Goal: Communication & Community: Answer question/provide support

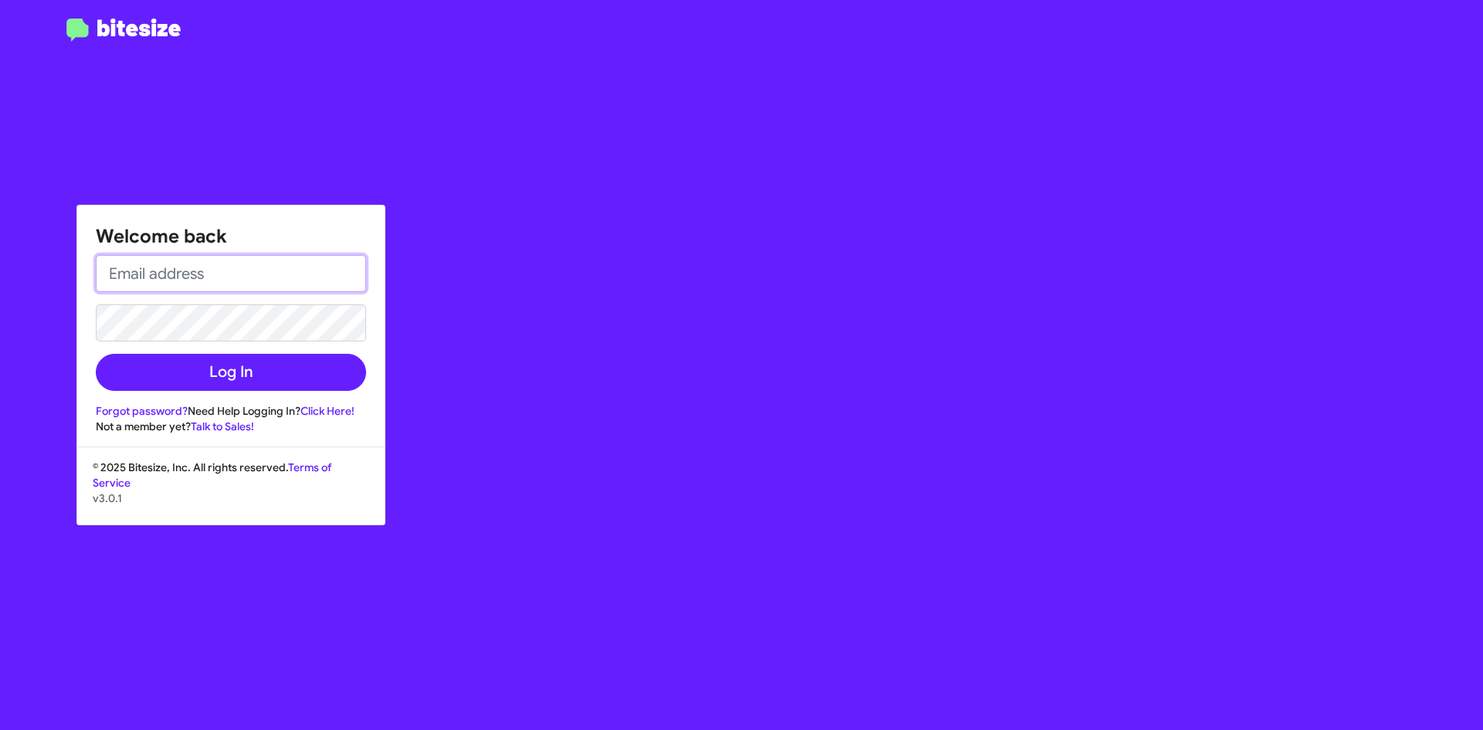
click at [203, 276] on input "email" at bounding box center [231, 273] width 270 height 37
type input "[EMAIL_ADDRESS][DOMAIN_NAME]"
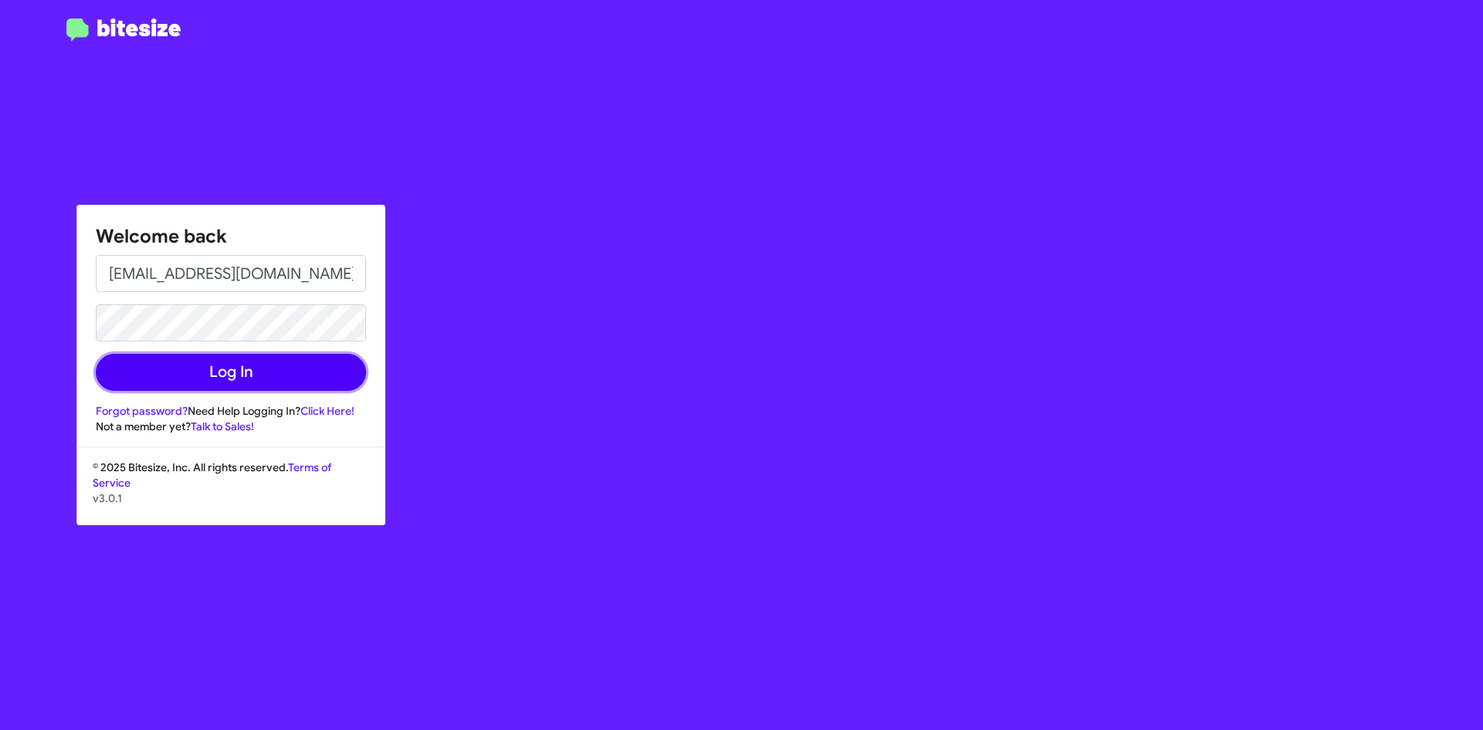
click at [276, 379] on button "Log In" at bounding box center [231, 372] width 270 height 37
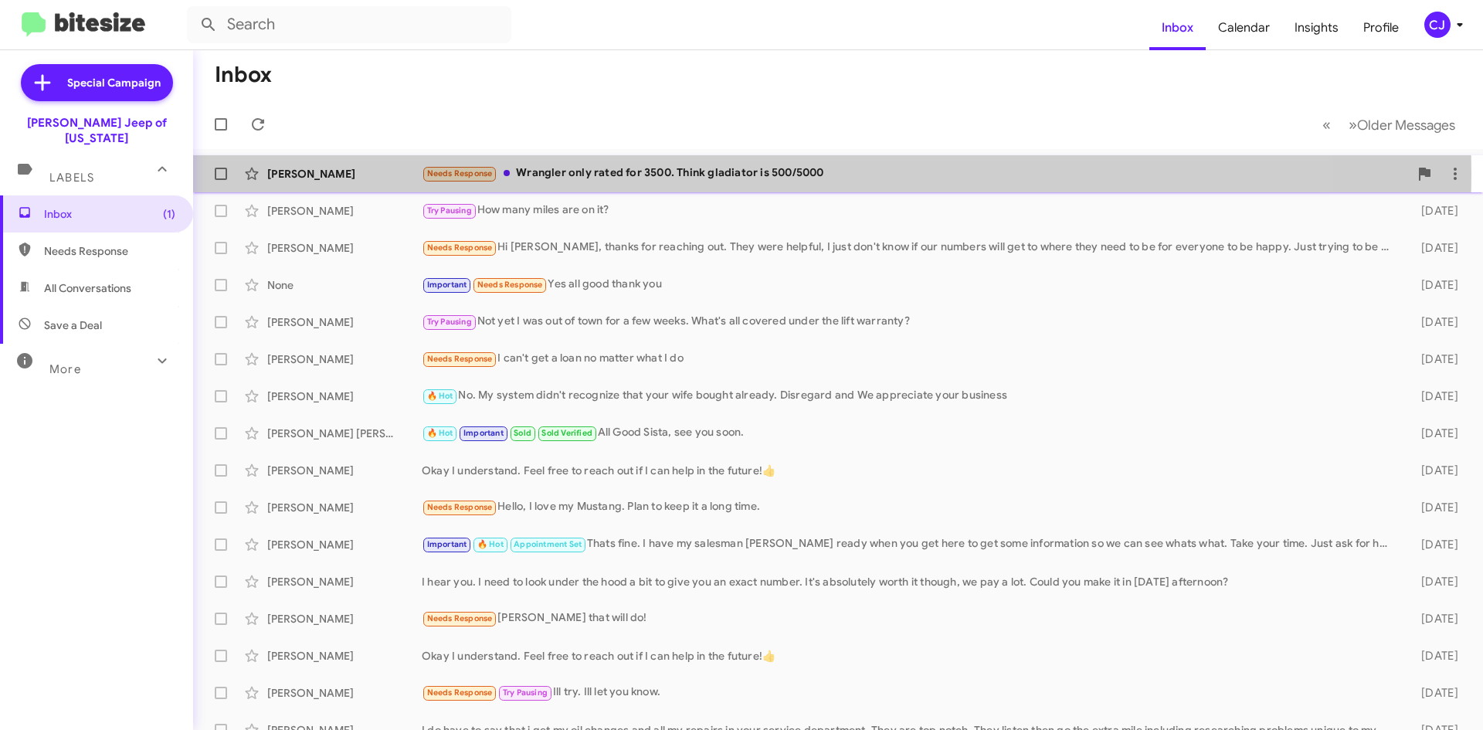
click at [617, 174] on div "Needs Response Wrangler only rated for 3500. Think gladiator is 500/5000" at bounding box center [915, 174] width 987 height 18
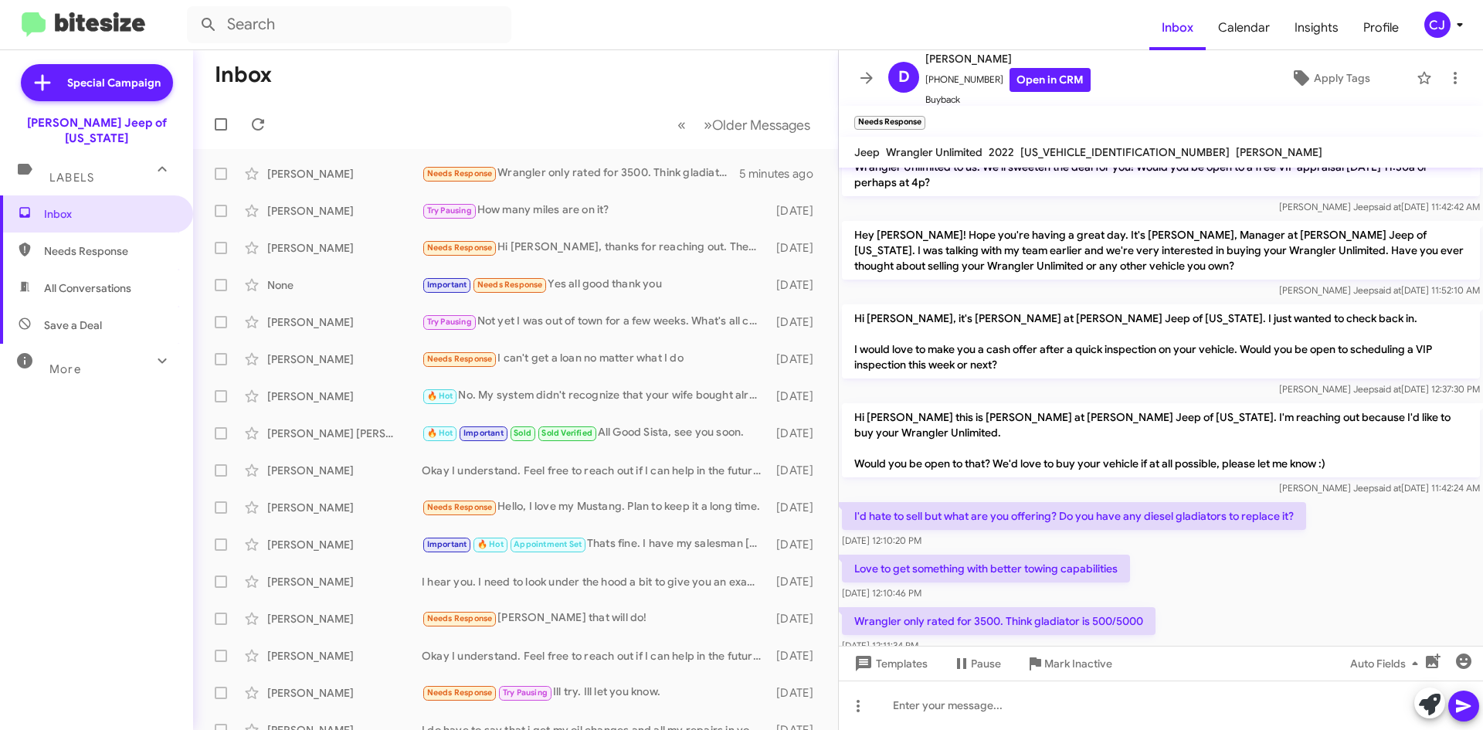
scroll to position [174, 0]
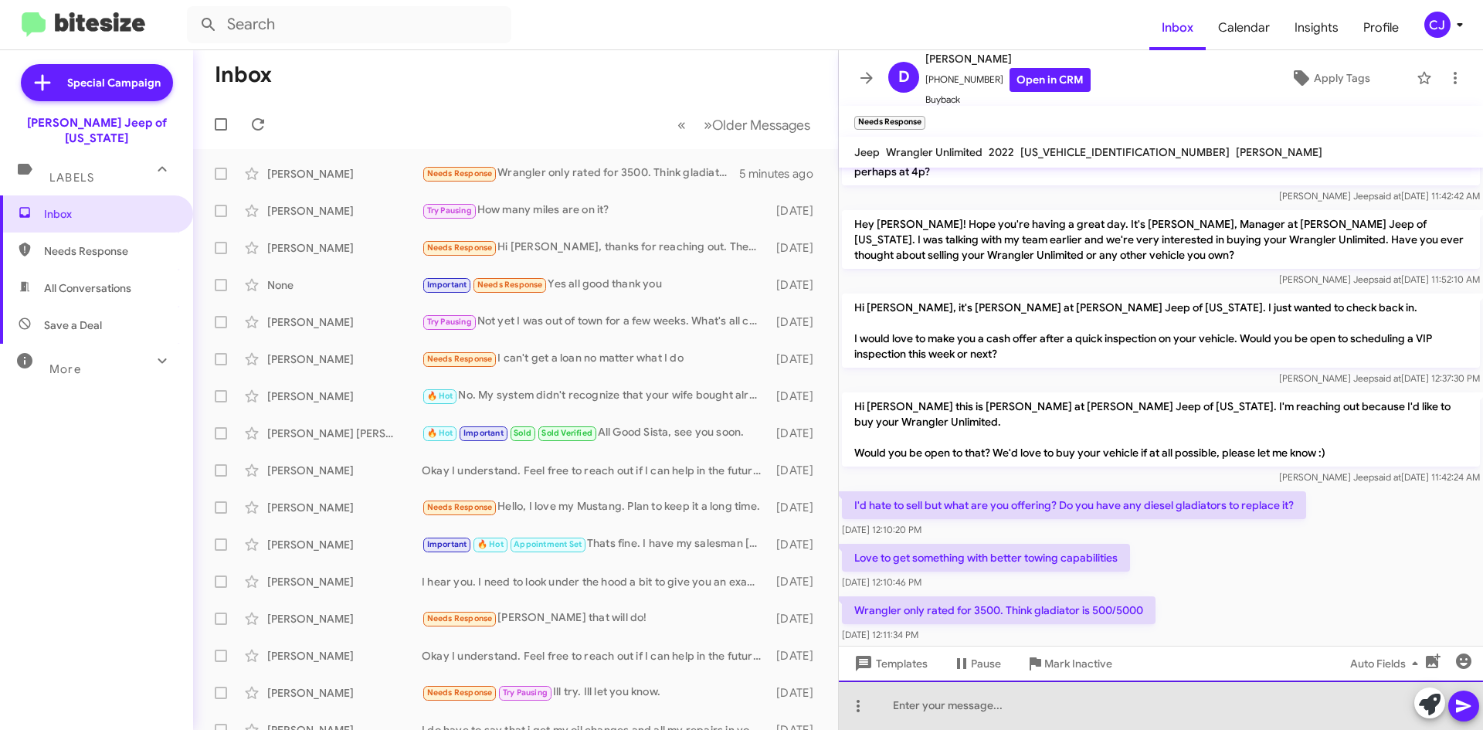
click at [927, 715] on div at bounding box center [1161, 705] width 644 height 49
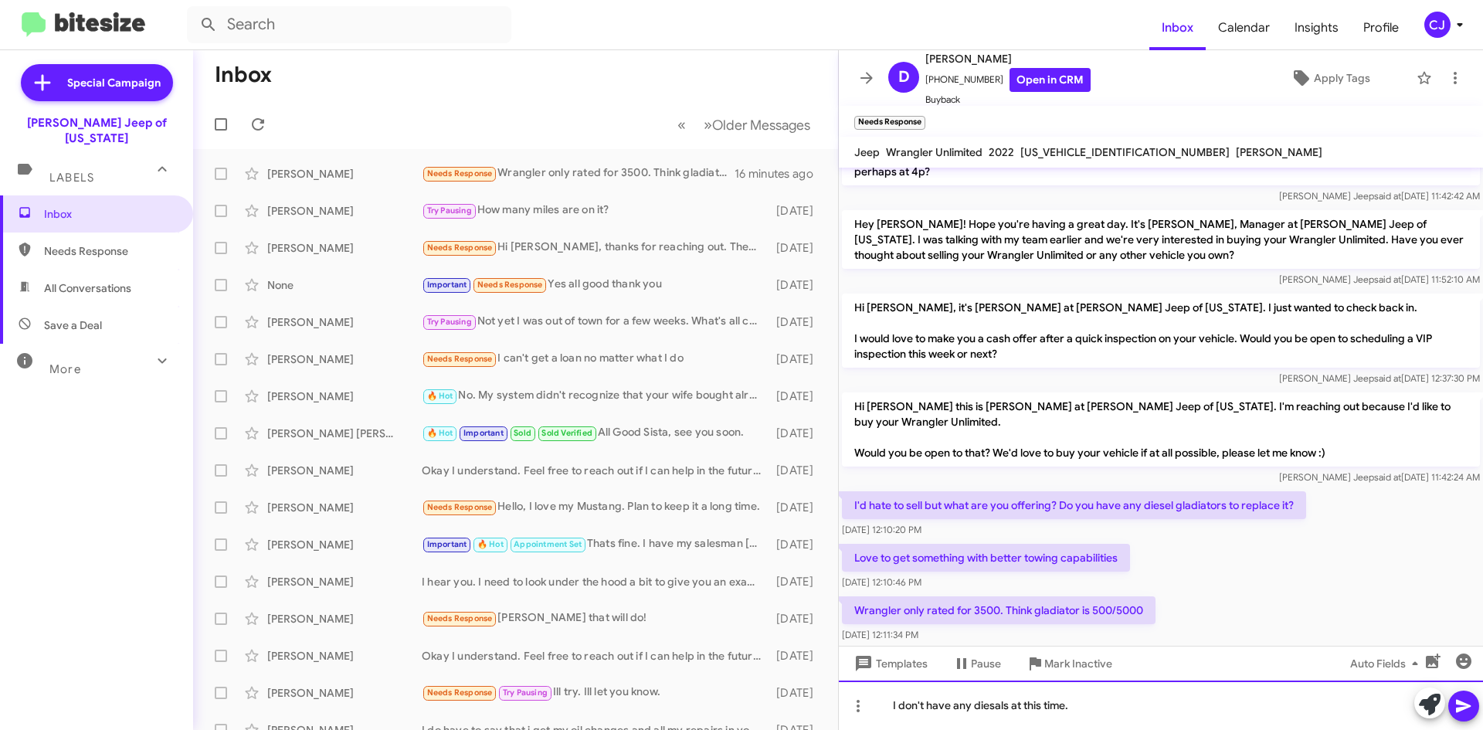
click at [1075, 705] on div "I don't have any diesals at this time." at bounding box center [1161, 705] width 644 height 49
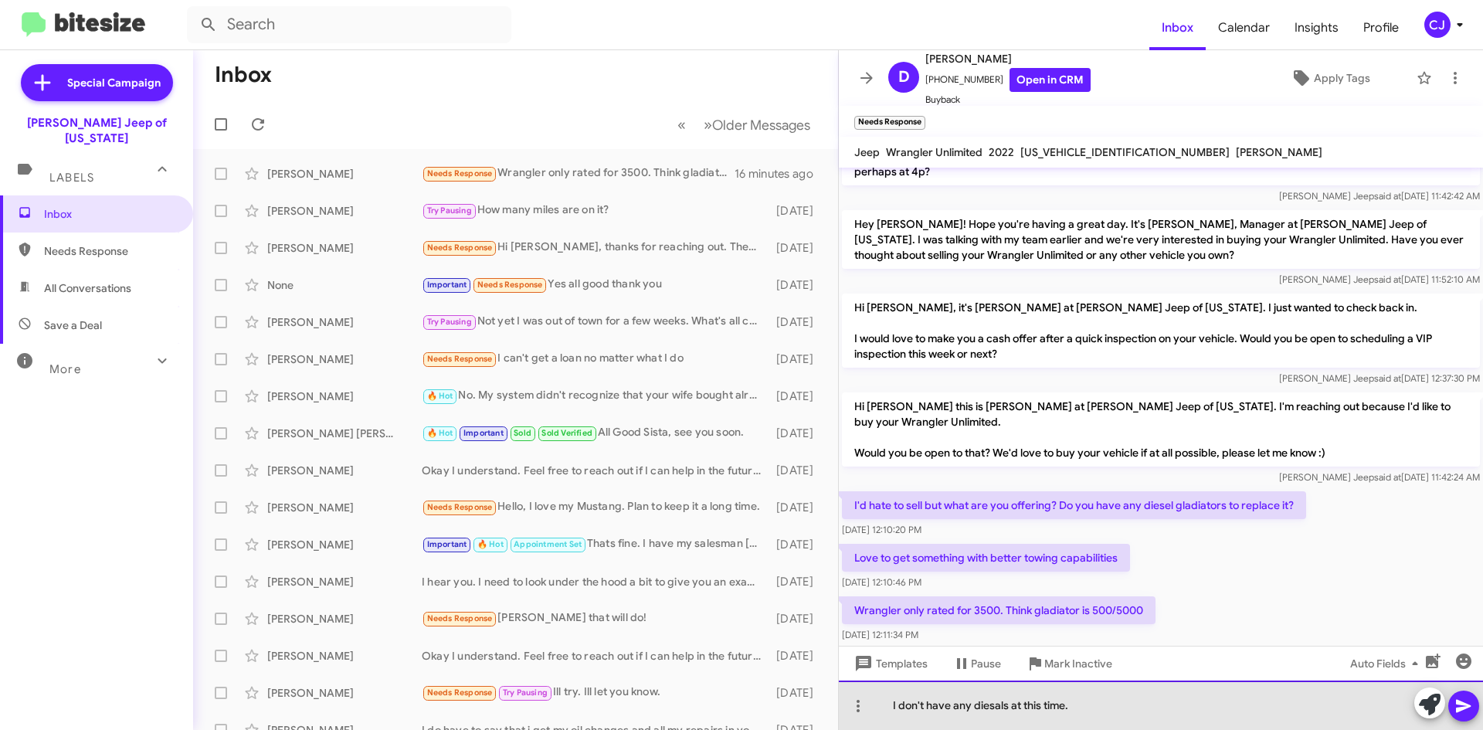
drag, startPoint x: 1073, startPoint y: 705, endPoint x: 888, endPoint y: 701, distance: 184.7
click at [888, 701] on div "I don't have any diesals at this time." at bounding box center [1161, 705] width 644 height 49
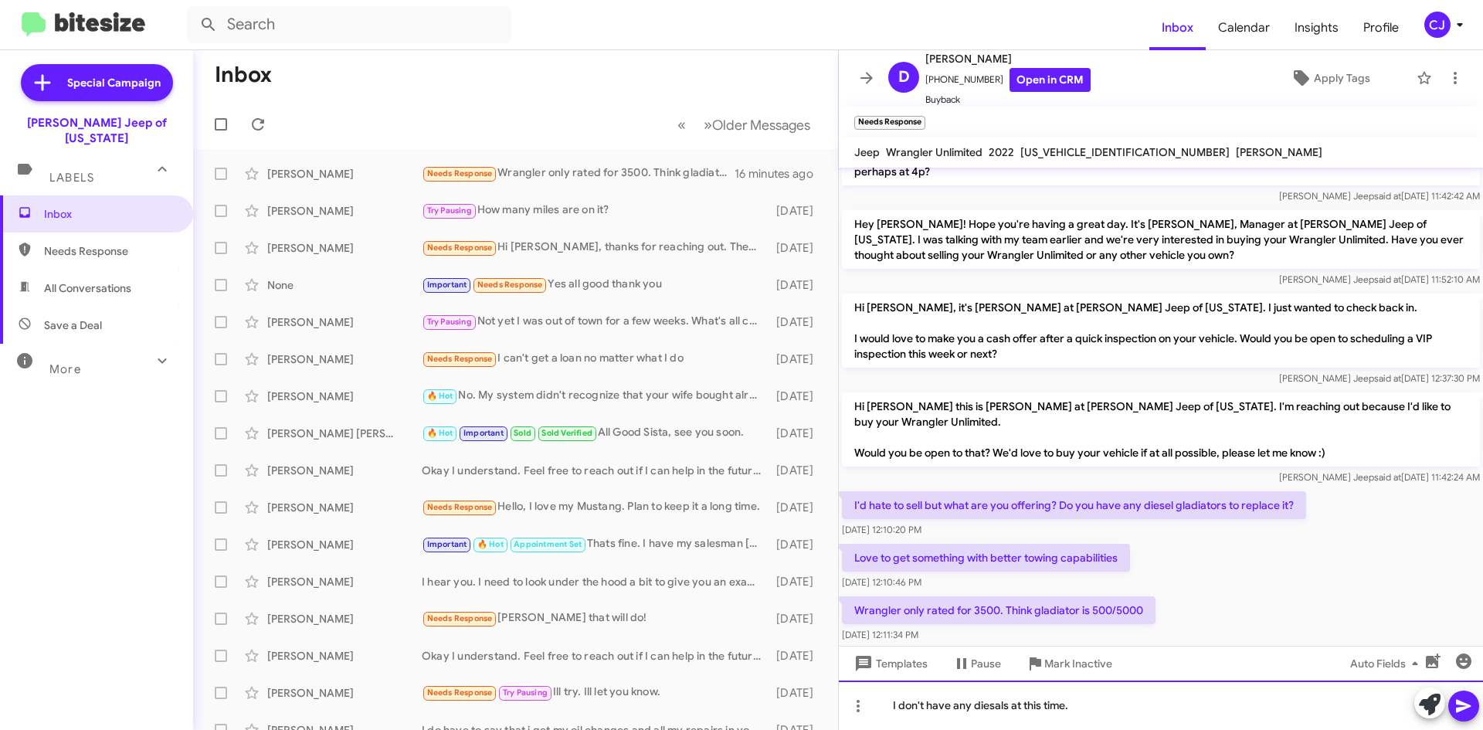
copy div "I don't have any diesals at this time."
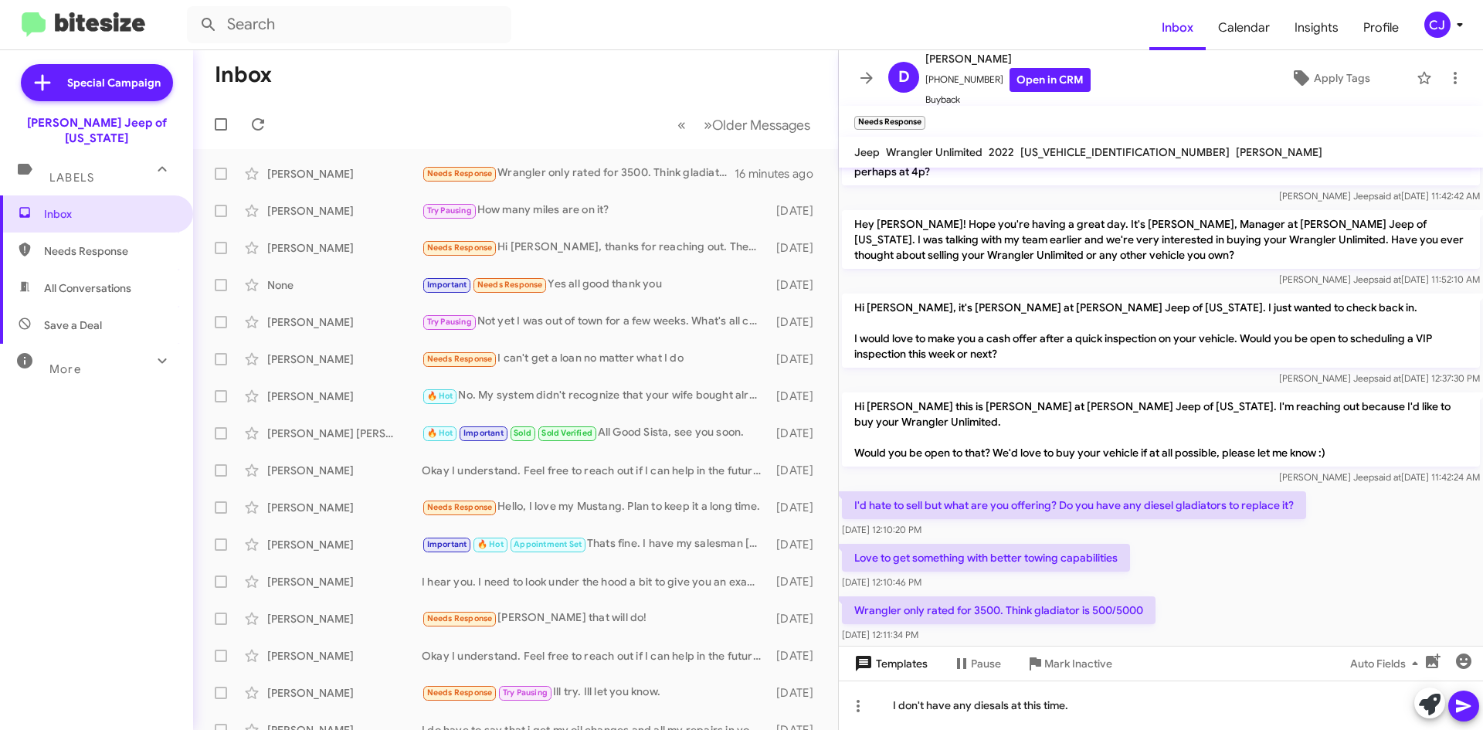
click at [893, 656] on span "Templates" at bounding box center [889, 664] width 76 height 28
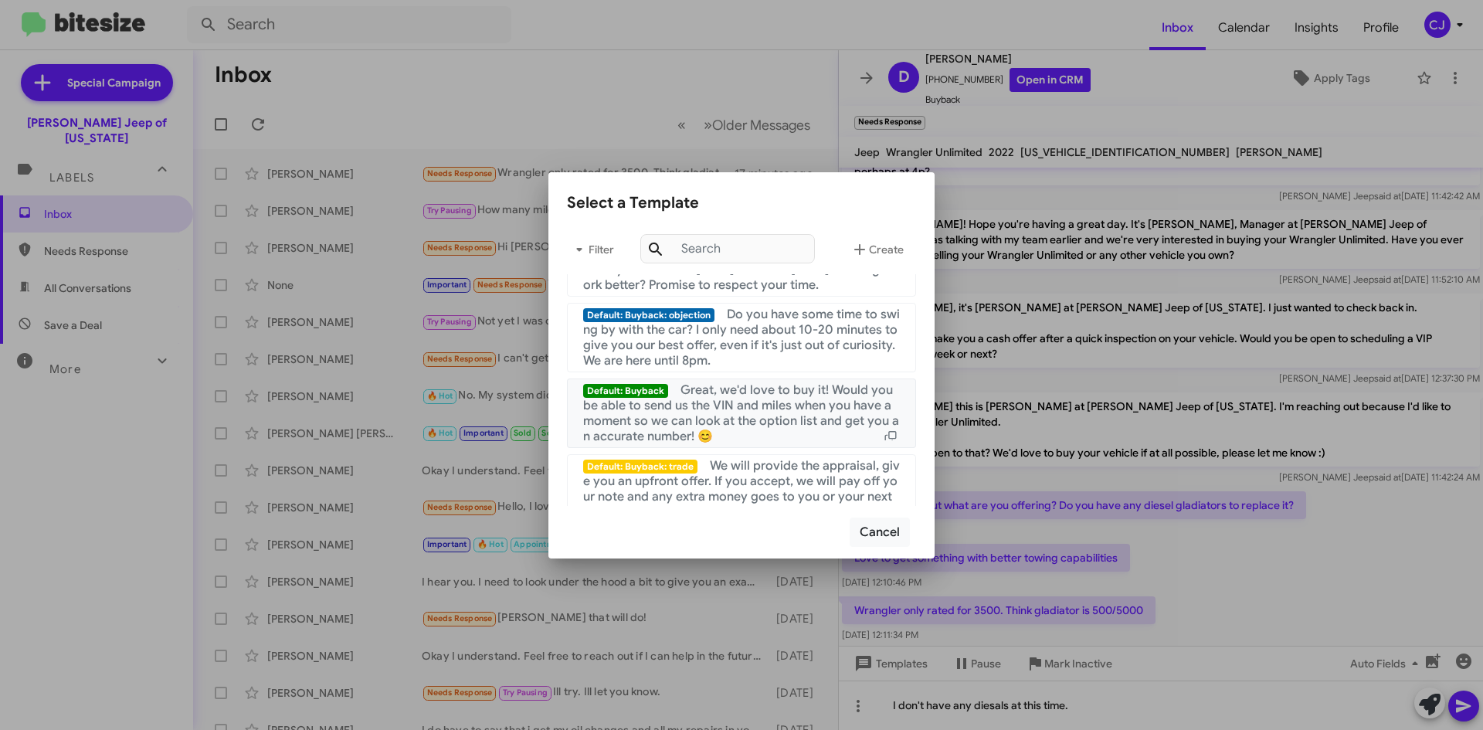
scroll to position [464, 0]
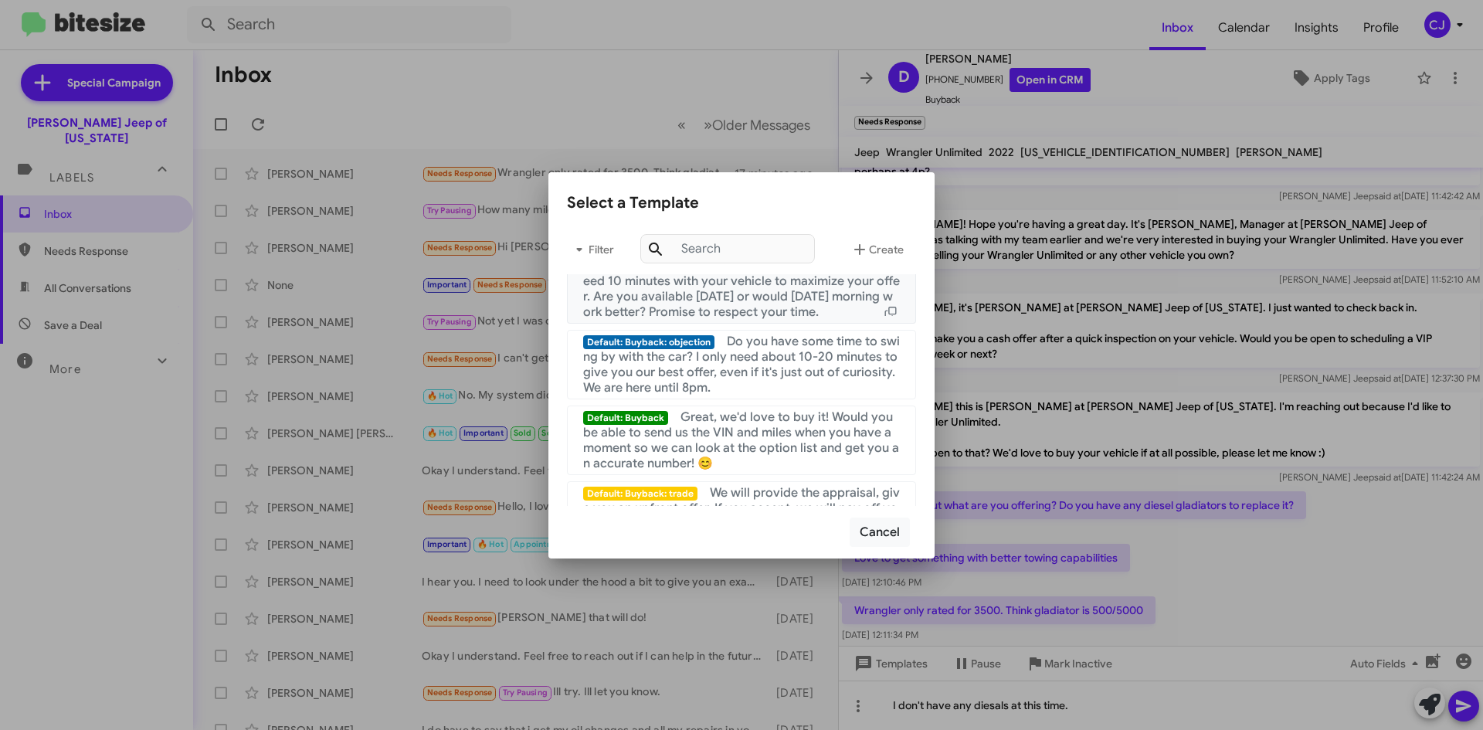
click at [743, 295] on span "Awesome, I'd love to buy it. I simply need 10 minutes with your vehicle to maxi…" at bounding box center [741, 289] width 317 height 62
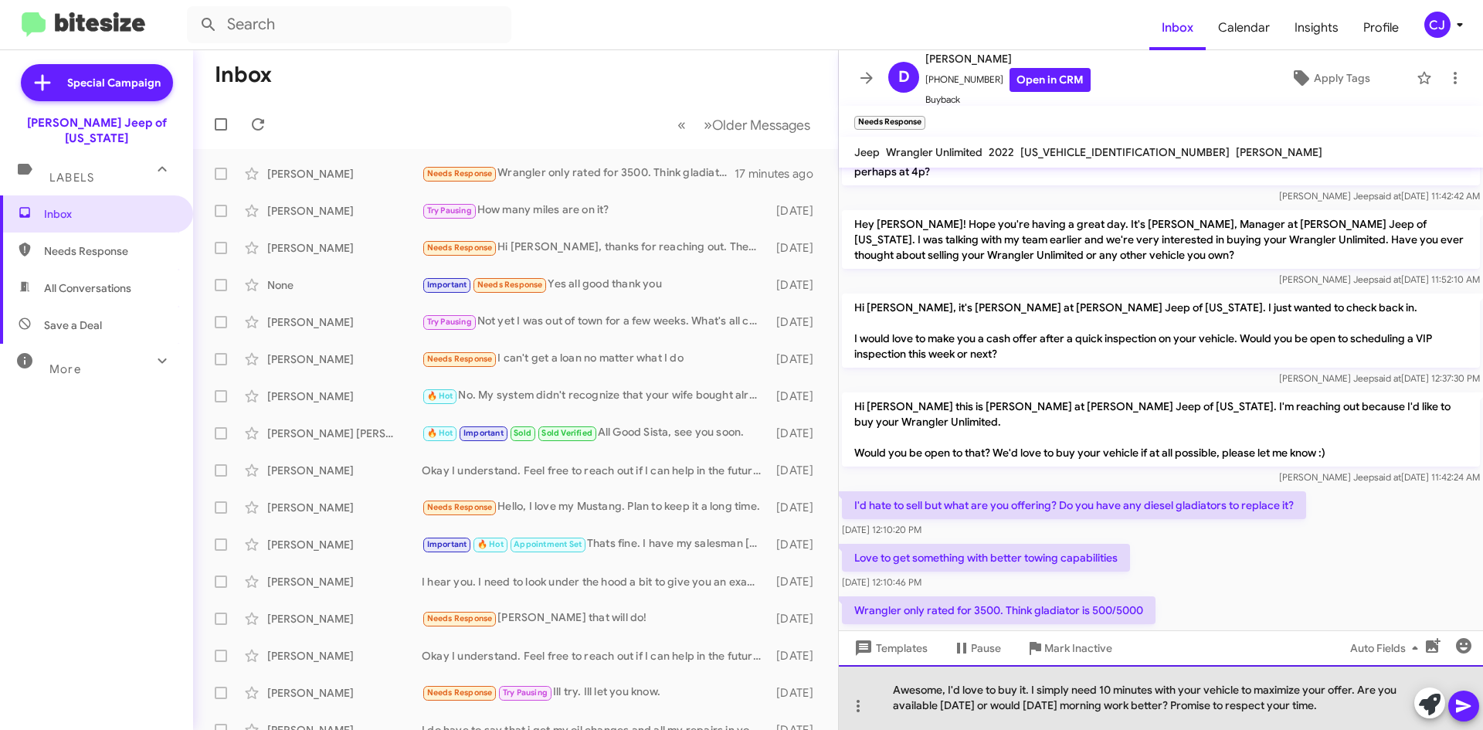
click at [1347, 708] on div "Awesome, I'd love to buy it. I simply need 10 minutes with your vehicle to maxi…" at bounding box center [1161, 697] width 644 height 65
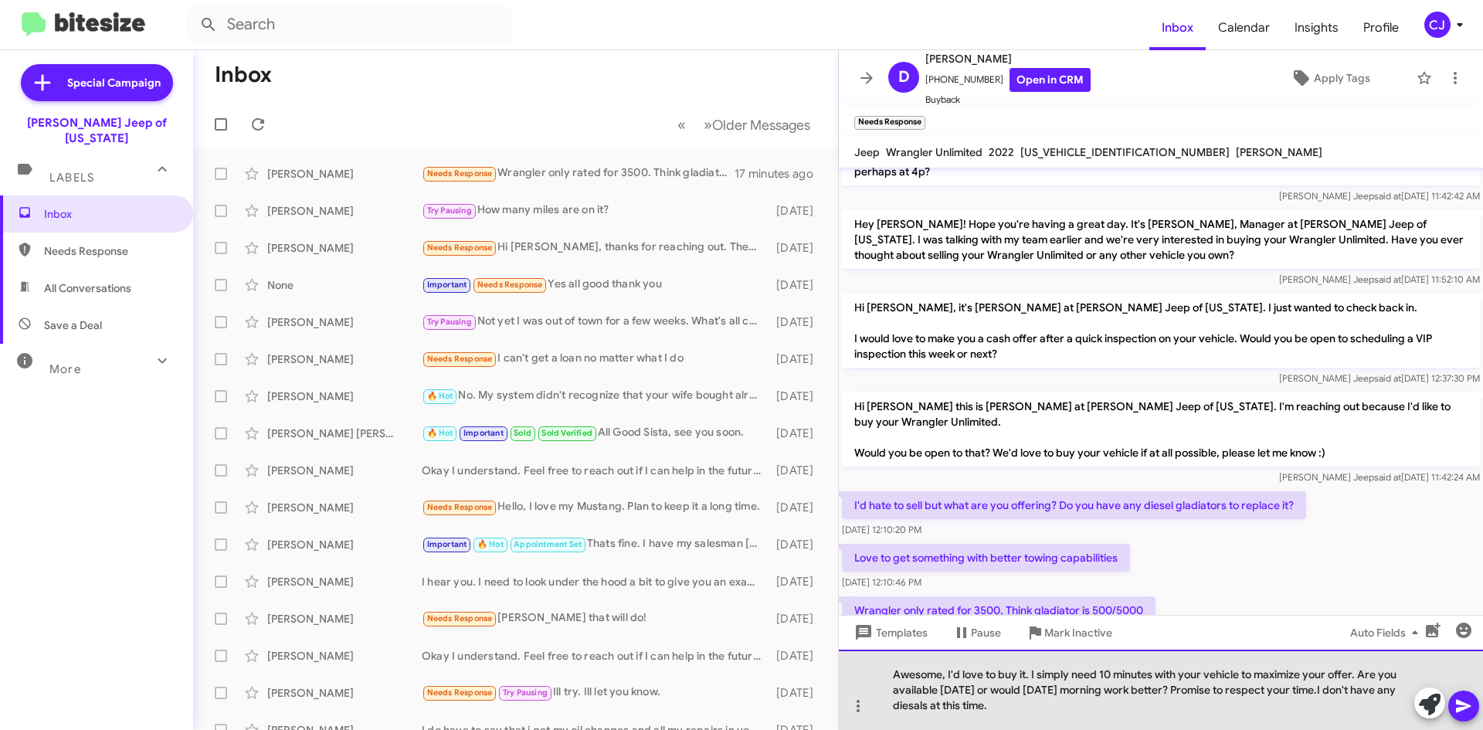
click at [1327, 692] on div "Awesome, I'd love to buy it. I simply need 10 minutes with your vehicle to maxi…" at bounding box center [1161, 690] width 644 height 80
click at [922, 705] on div "Awesome, I'd love to buy it. I simply need 10 minutes with your vehicle to maxi…" at bounding box center [1161, 690] width 644 height 80
click at [929, 707] on div "Awesome, I'd love to buy it. I simply need 10 minutes with your vehicle to maxi…" at bounding box center [1161, 690] width 644 height 80
click at [919, 705] on div "Awesome, I'd love to buy it. I simply need 10 minutes with your vehicle to maxi…" at bounding box center [1161, 690] width 644 height 80
click at [1022, 705] on div "Awesome, I'd love to buy it. I simply need 10 minutes with your vehicle to maxi…" at bounding box center [1161, 690] width 644 height 80
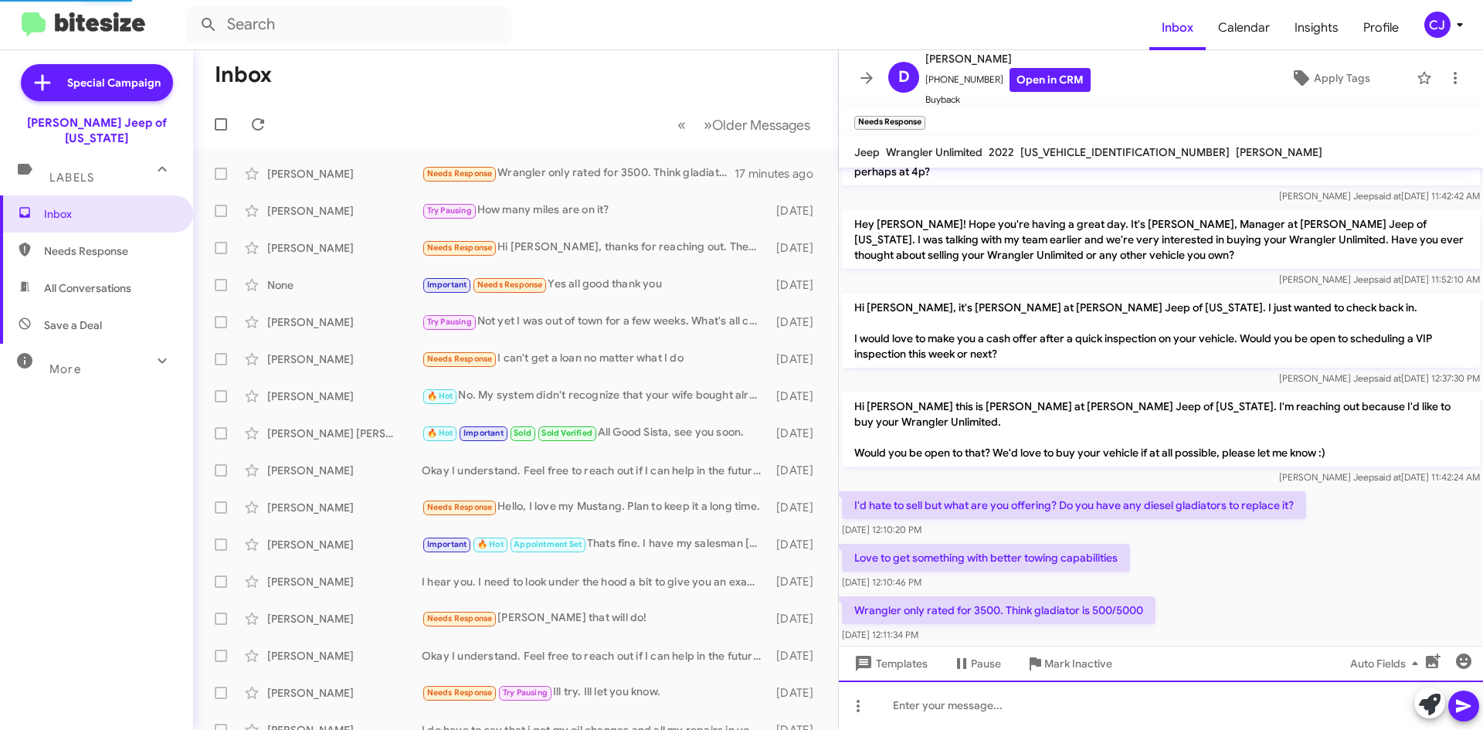
scroll to position [0, 0]
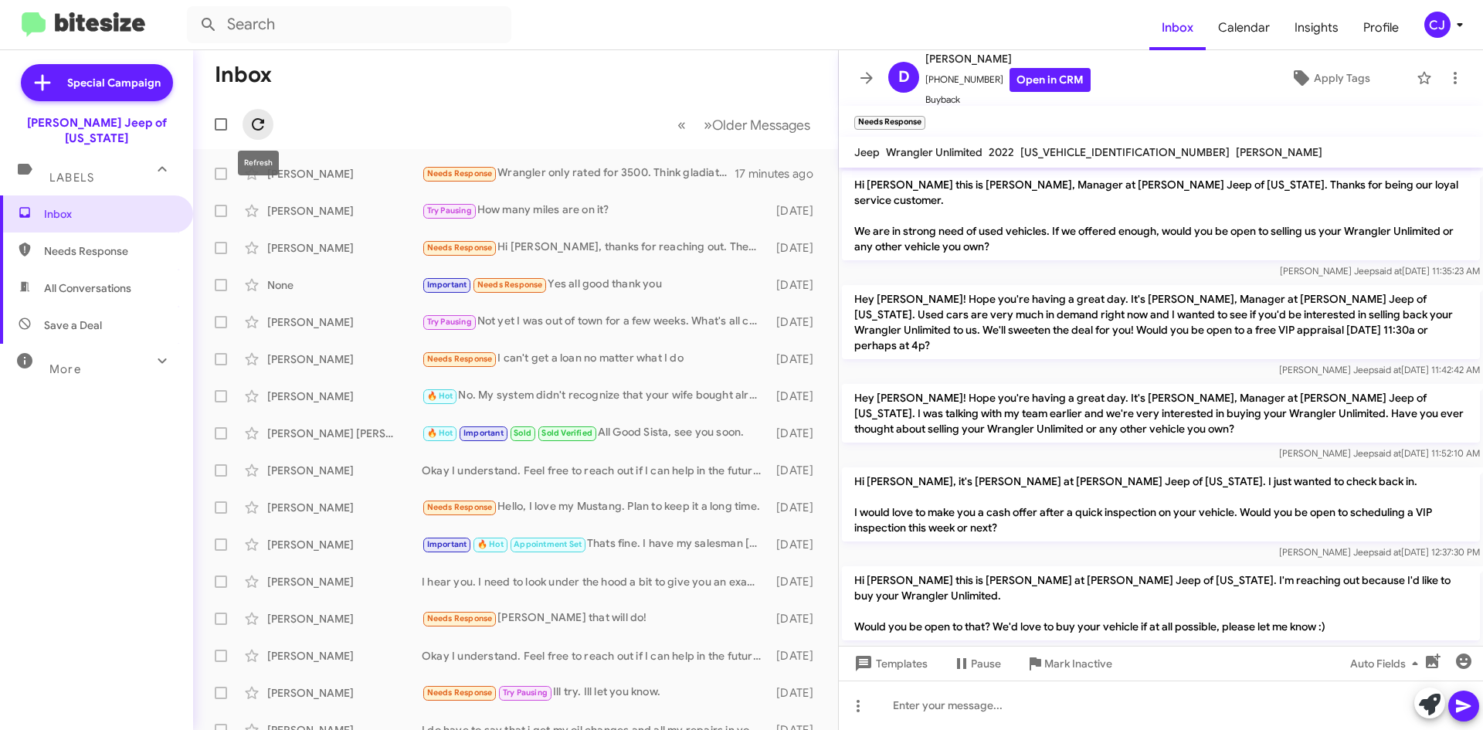
click at [255, 121] on icon at bounding box center [258, 124] width 12 height 12
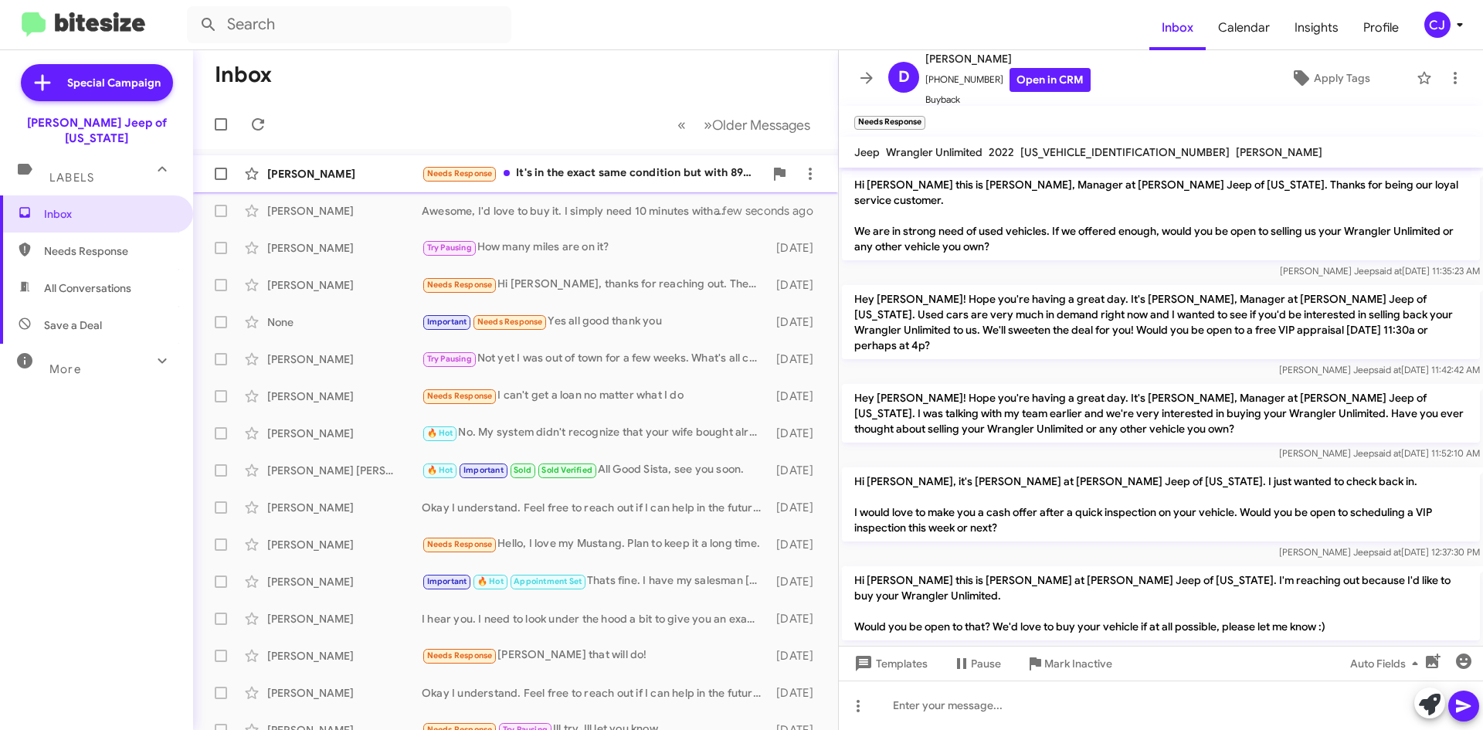
click at [542, 165] on div "Needs Response It's in the exact same condition but with 89k on it now. What ki…" at bounding box center [593, 174] width 342 height 18
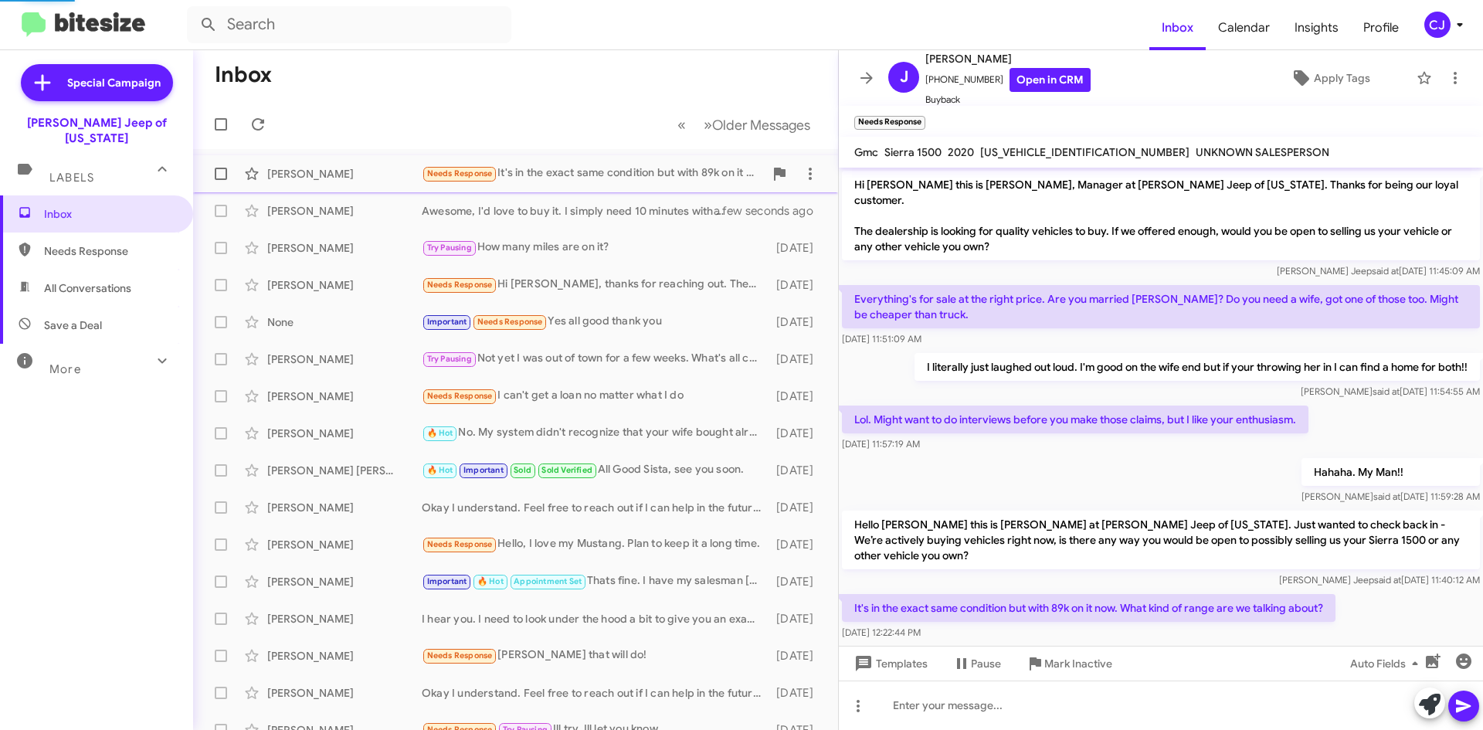
scroll to position [9, 0]
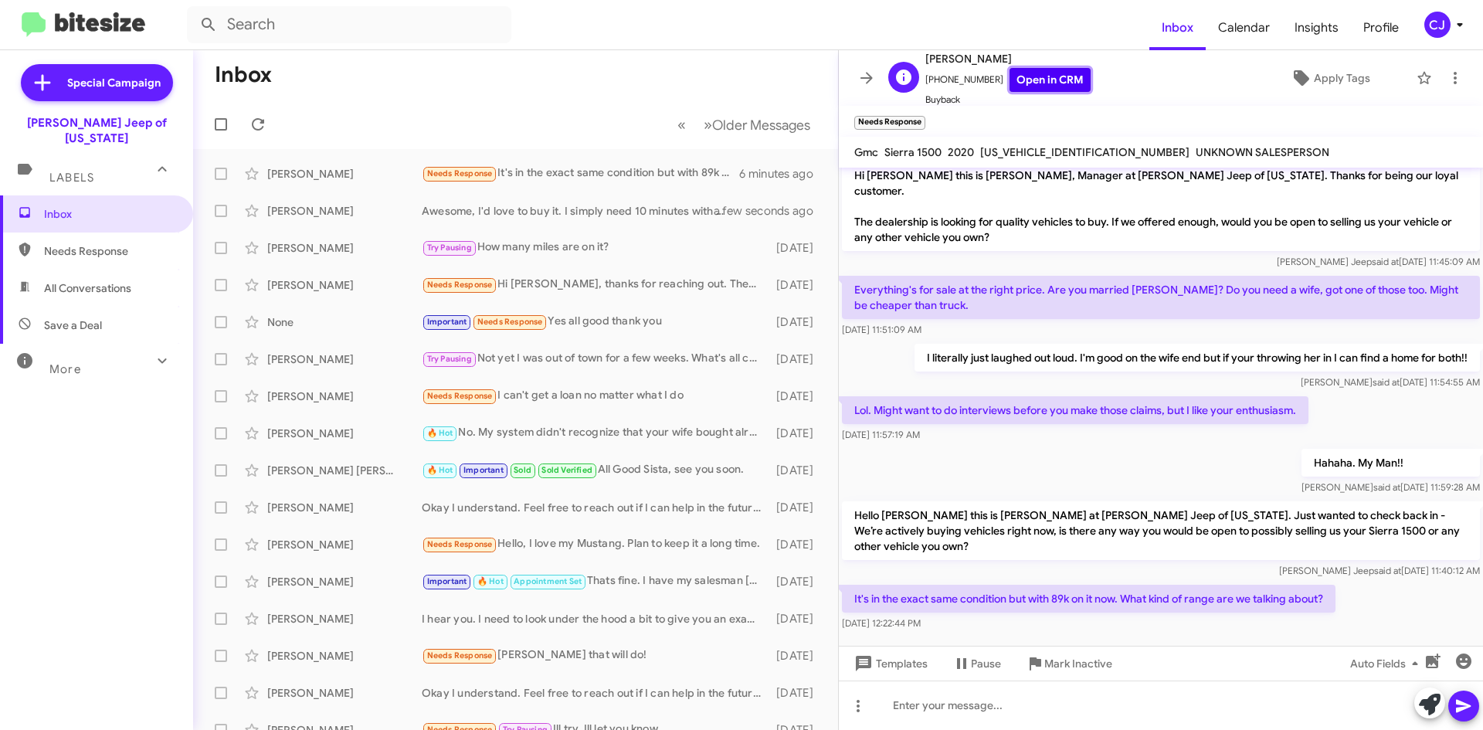
click at [1037, 76] on link "Open in CRM" at bounding box center [1050, 80] width 81 height 24
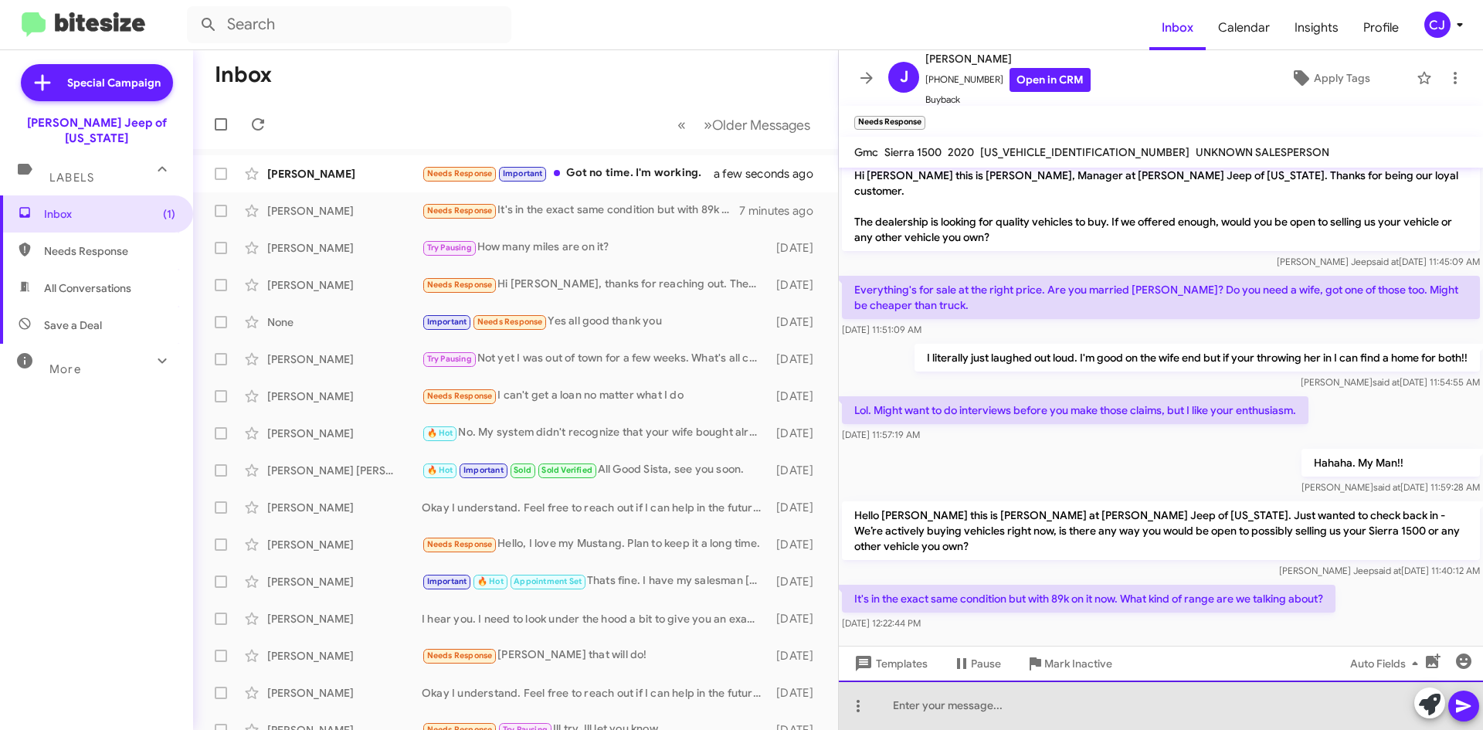
click at [904, 705] on div at bounding box center [1161, 705] width 644 height 49
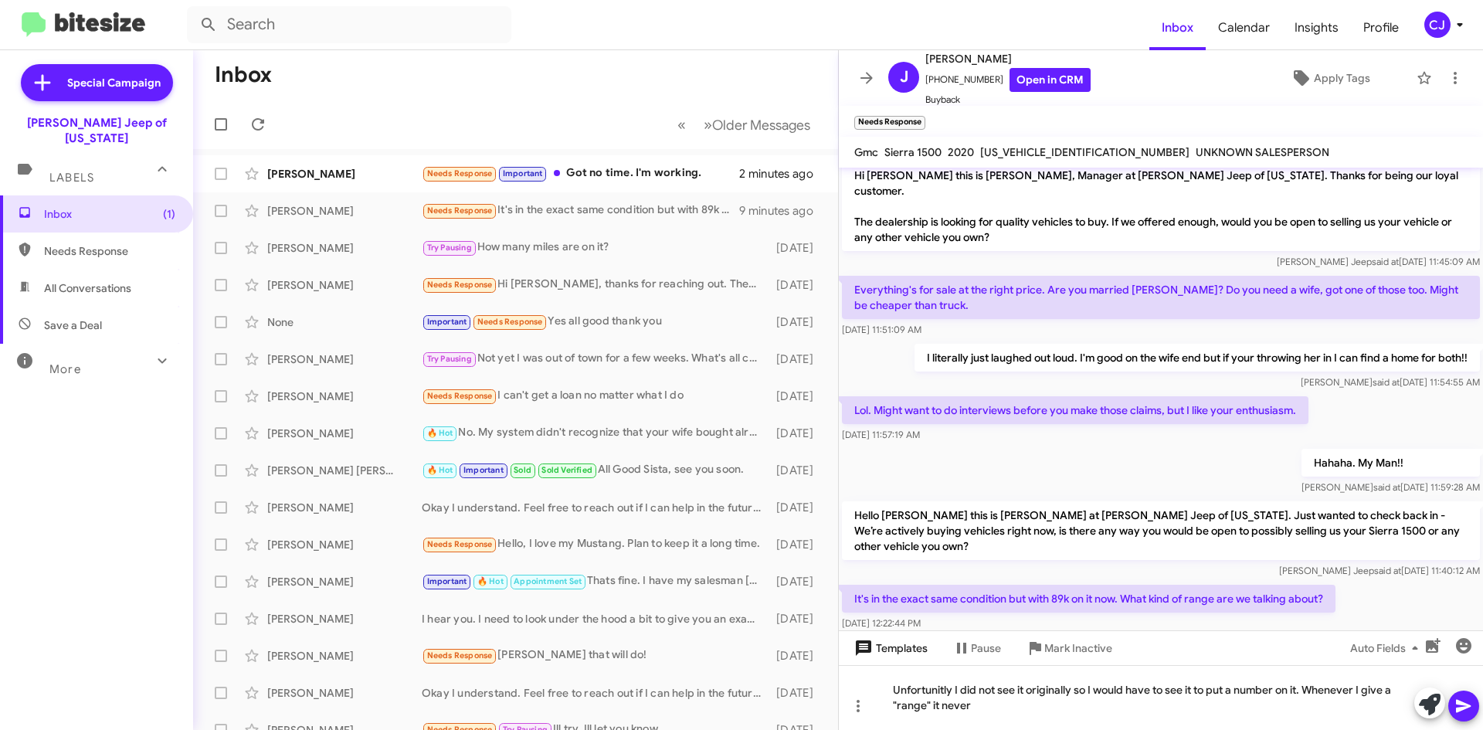
click at [919, 645] on span "Templates" at bounding box center [889, 648] width 76 height 28
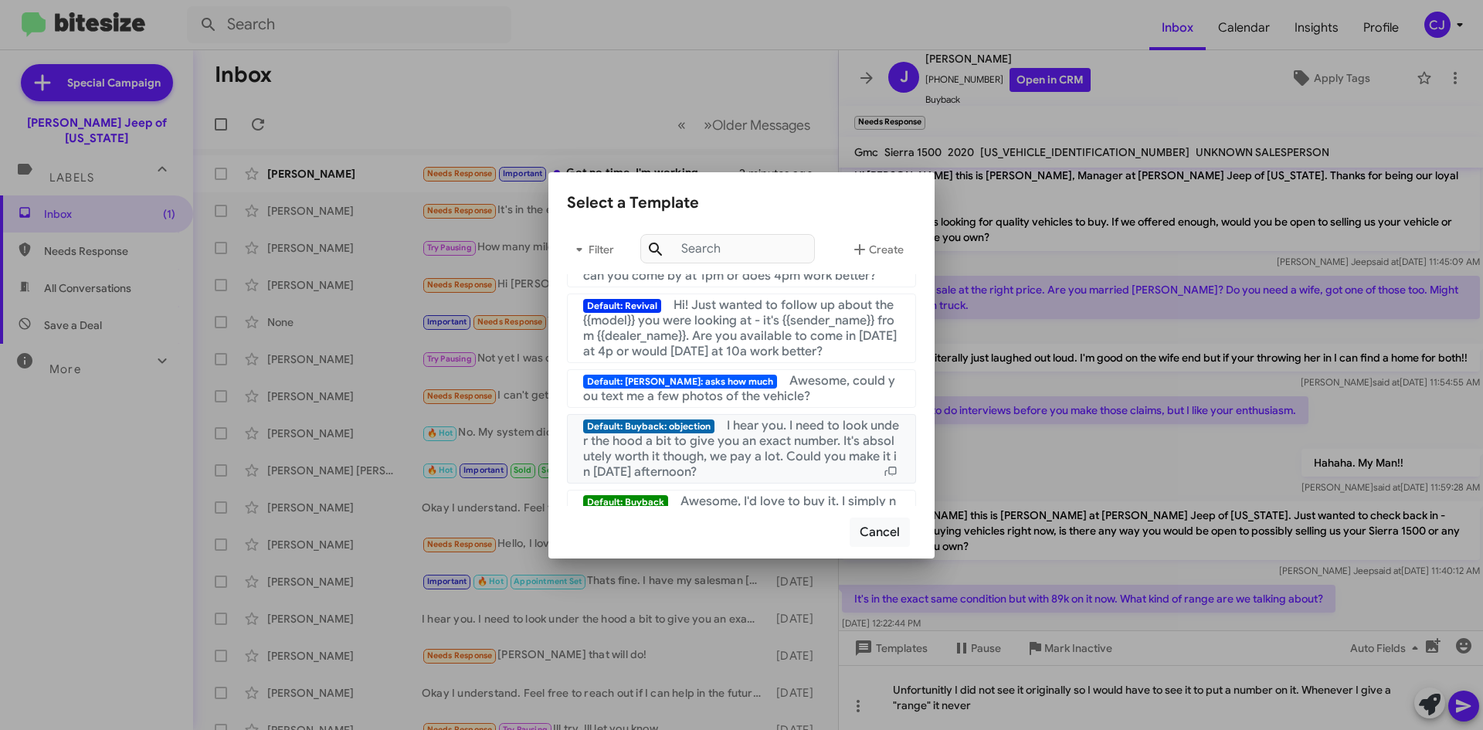
scroll to position [232, 0]
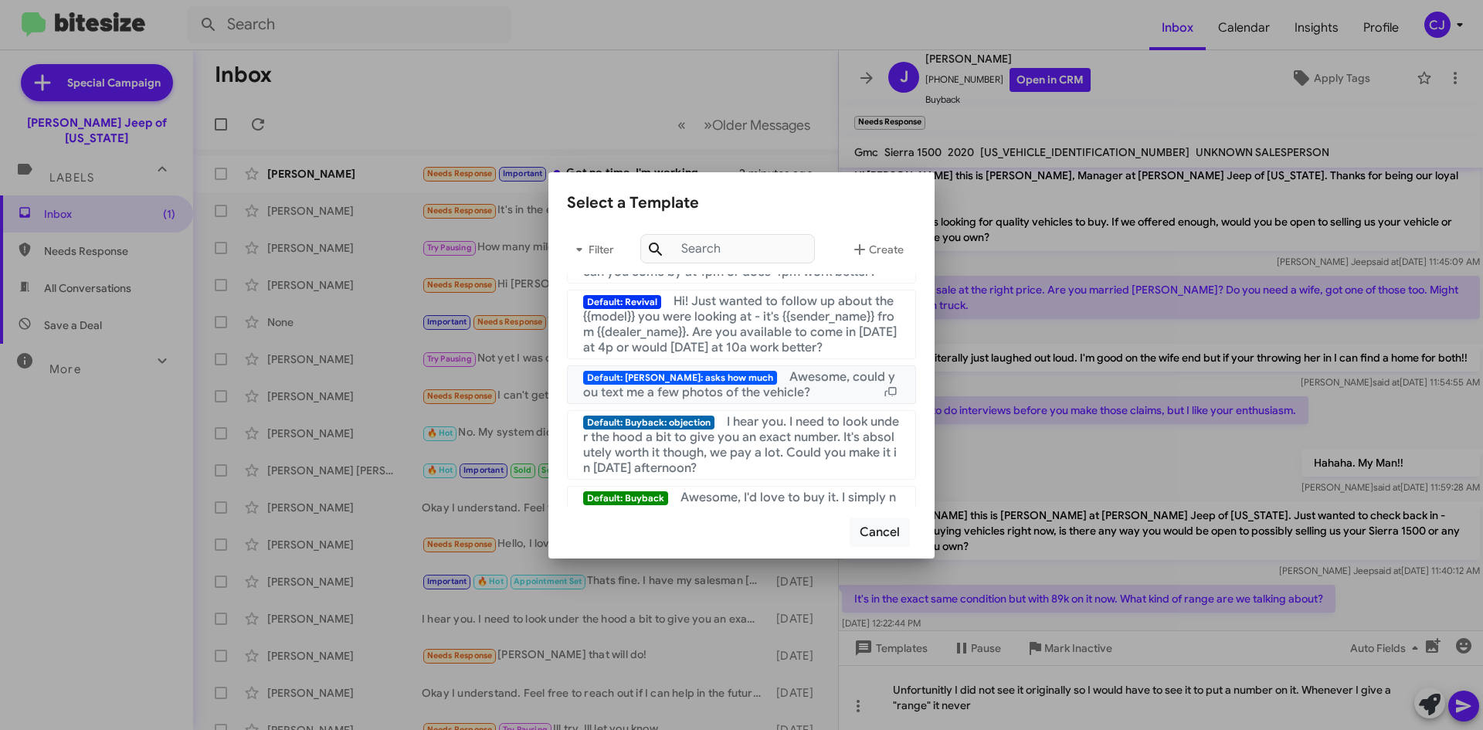
click at [755, 389] on span "Awesome, could you text me a few photos of the vehicle?" at bounding box center [739, 384] width 312 height 31
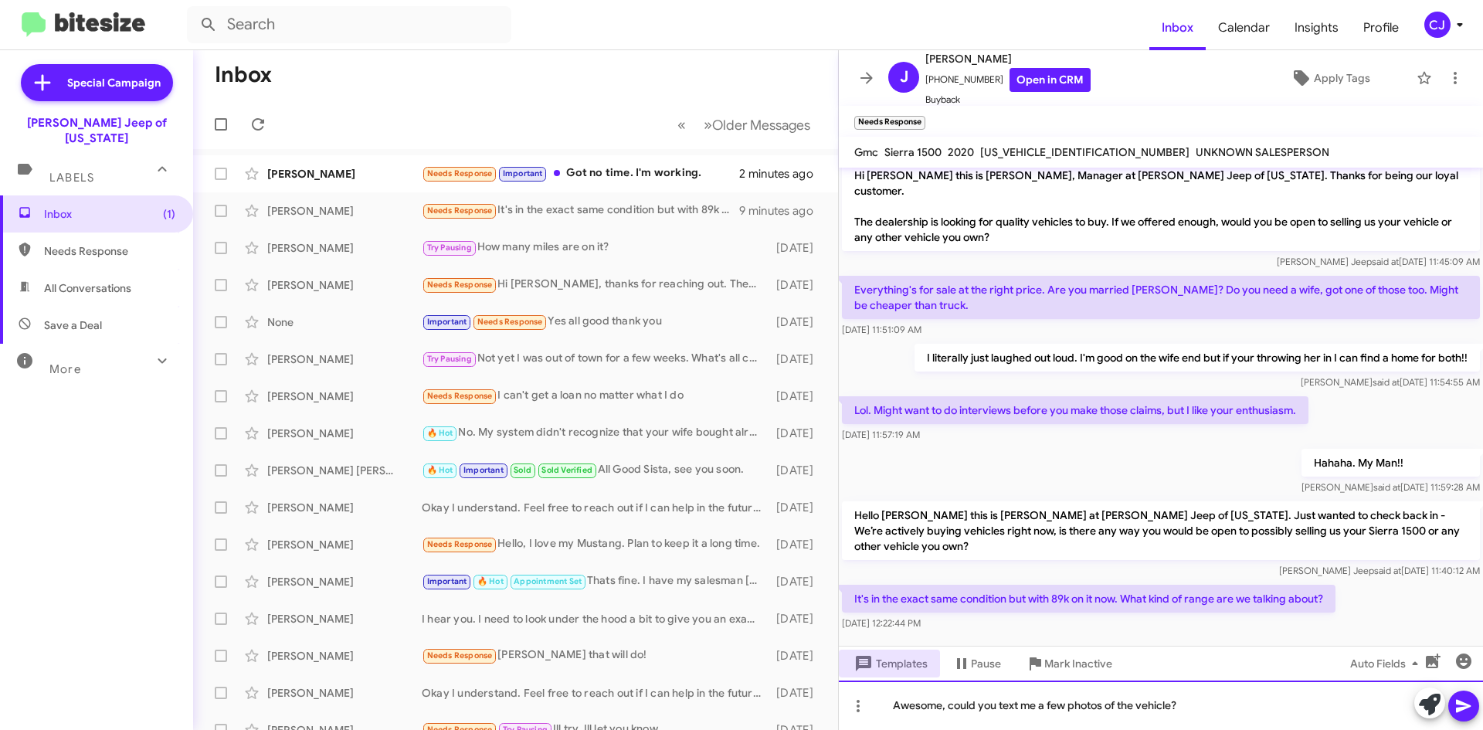
click at [1180, 707] on div "Awesome, could you text me a few photos of the vehicle?" at bounding box center [1161, 705] width 644 height 49
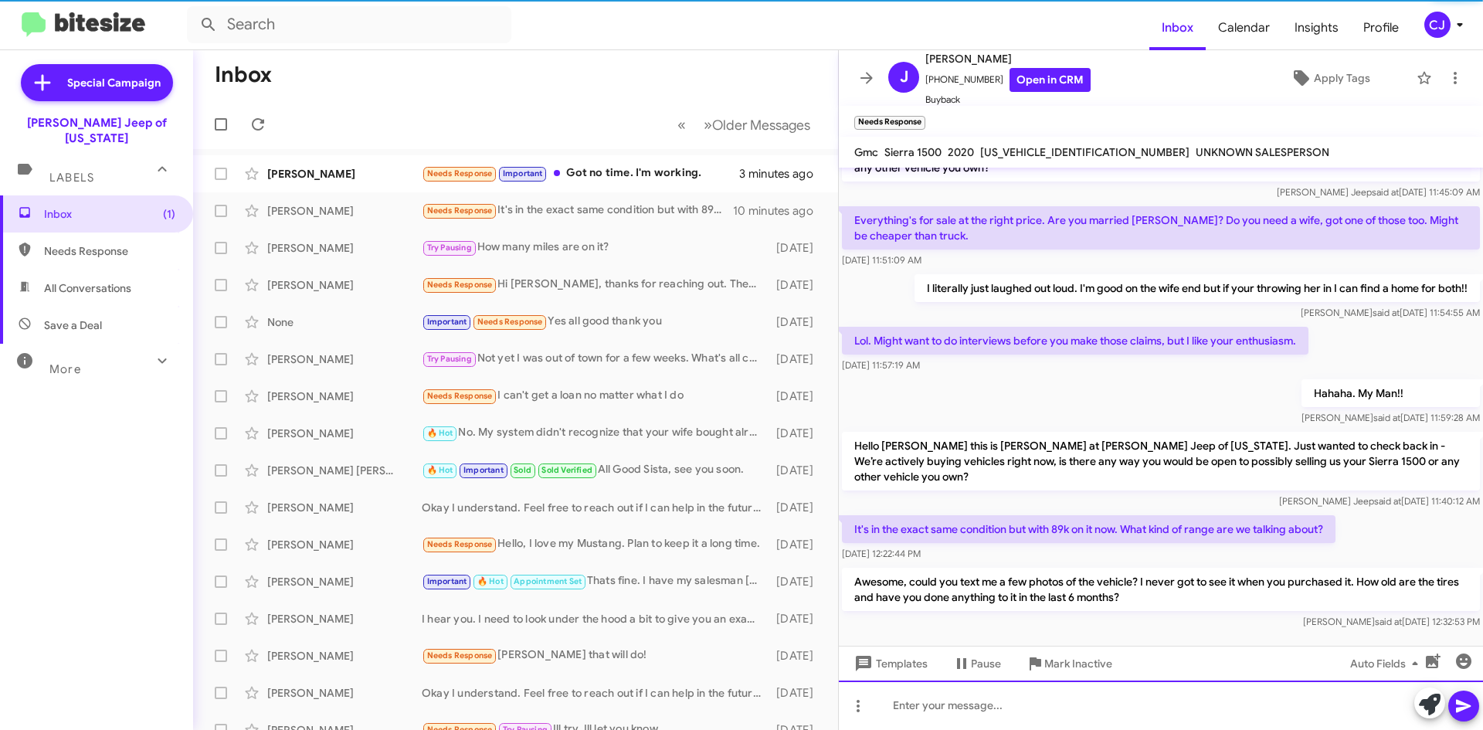
scroll to position [81, 0]
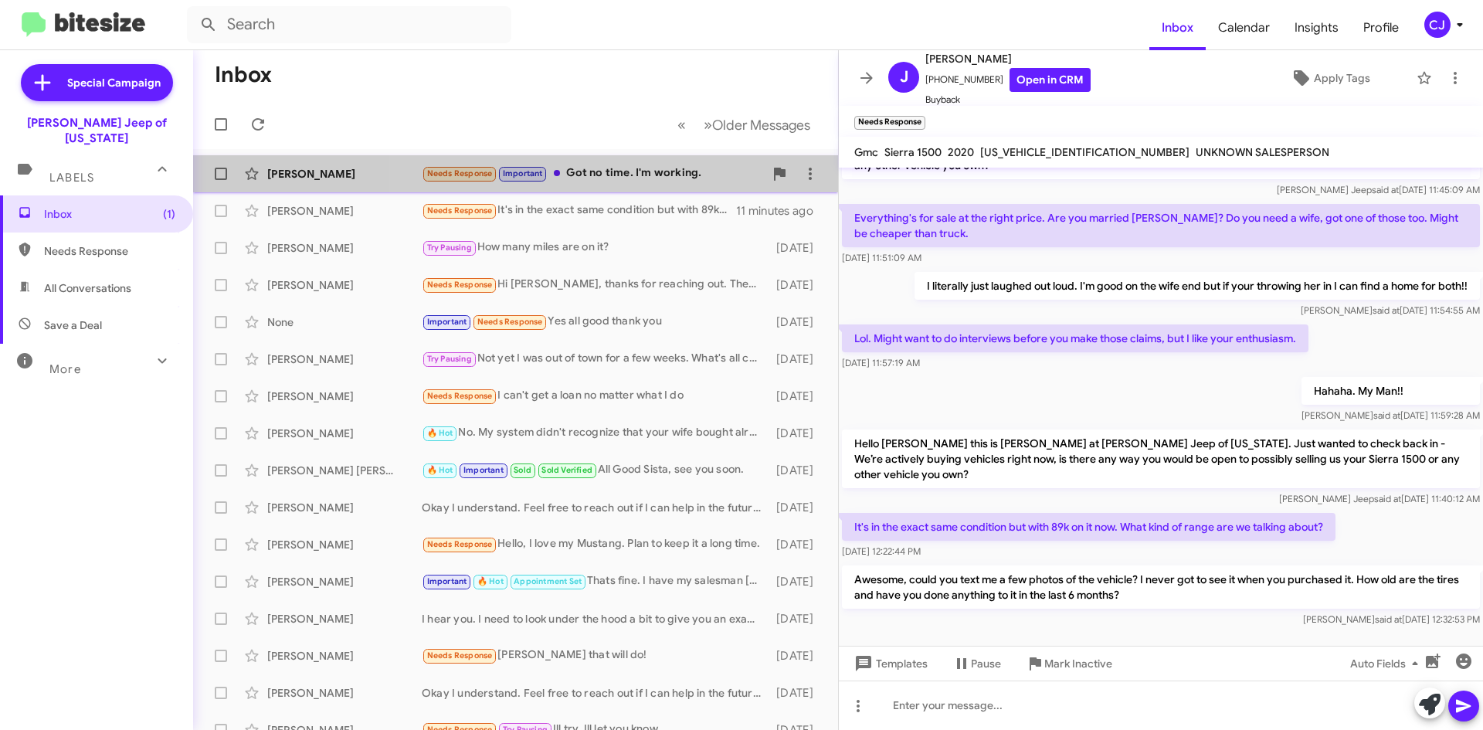
click at [627, 169] on div "Needs Response Important Got no time. I'm working." at bounding box center [593, 174] width 342 height 18
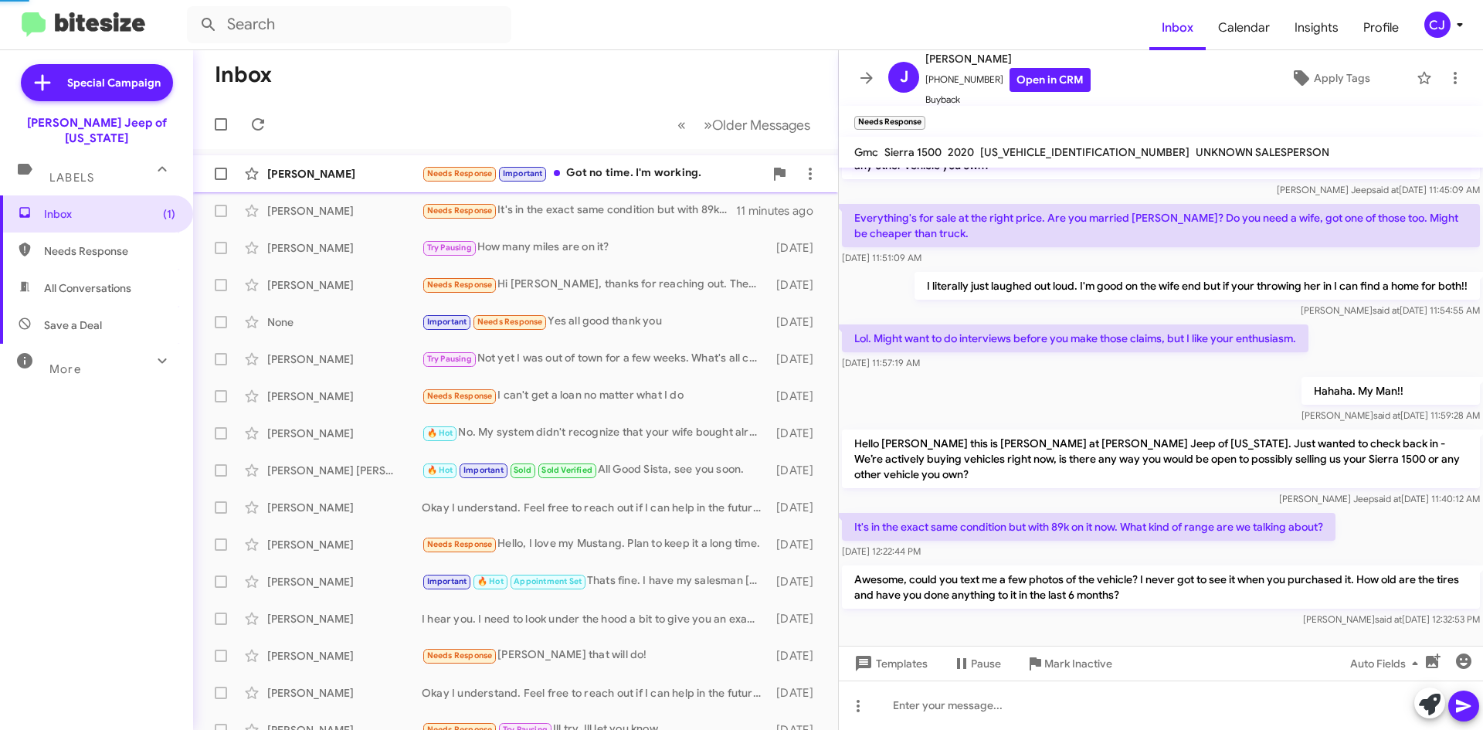
scroll to position [203, 0]
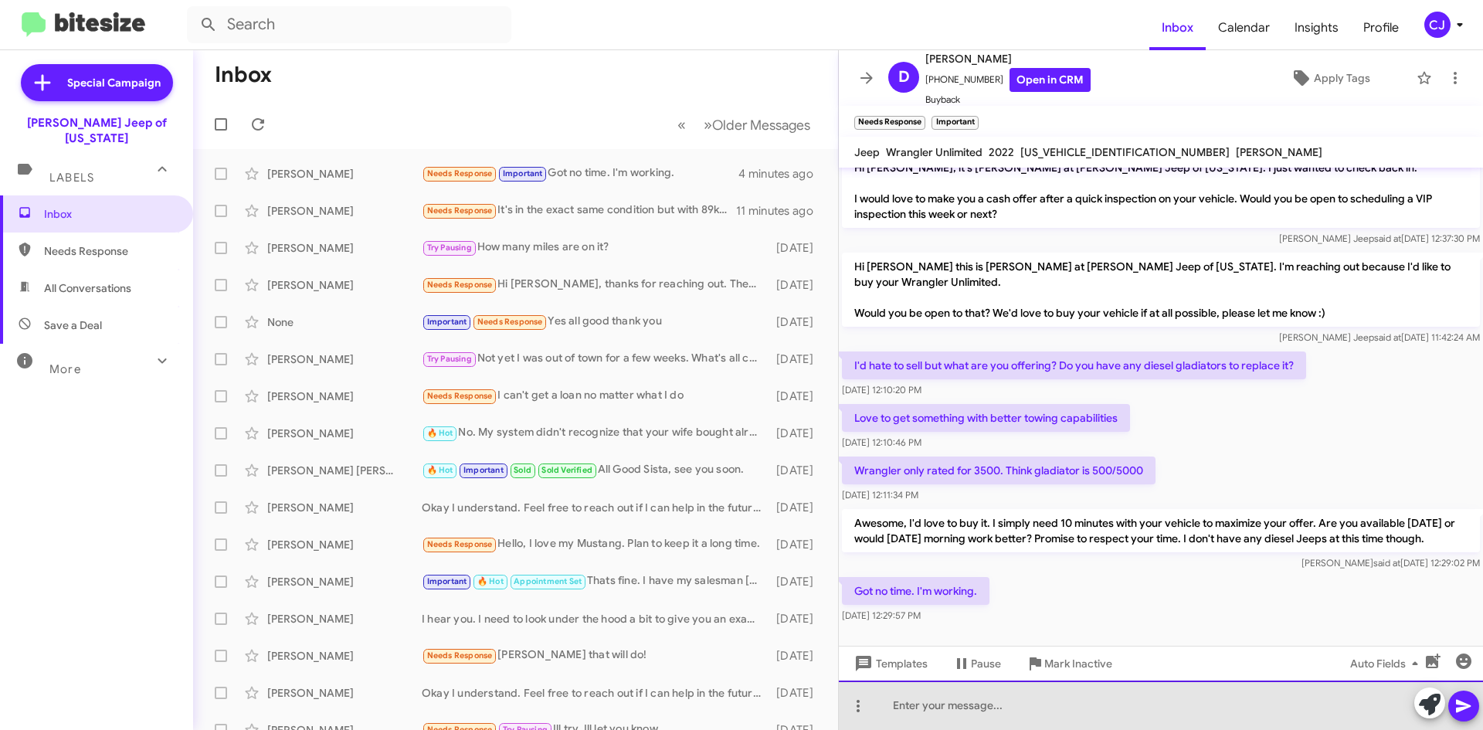
click at [902, 710] on div at bounding box center [1161, 705] width 644 height 49
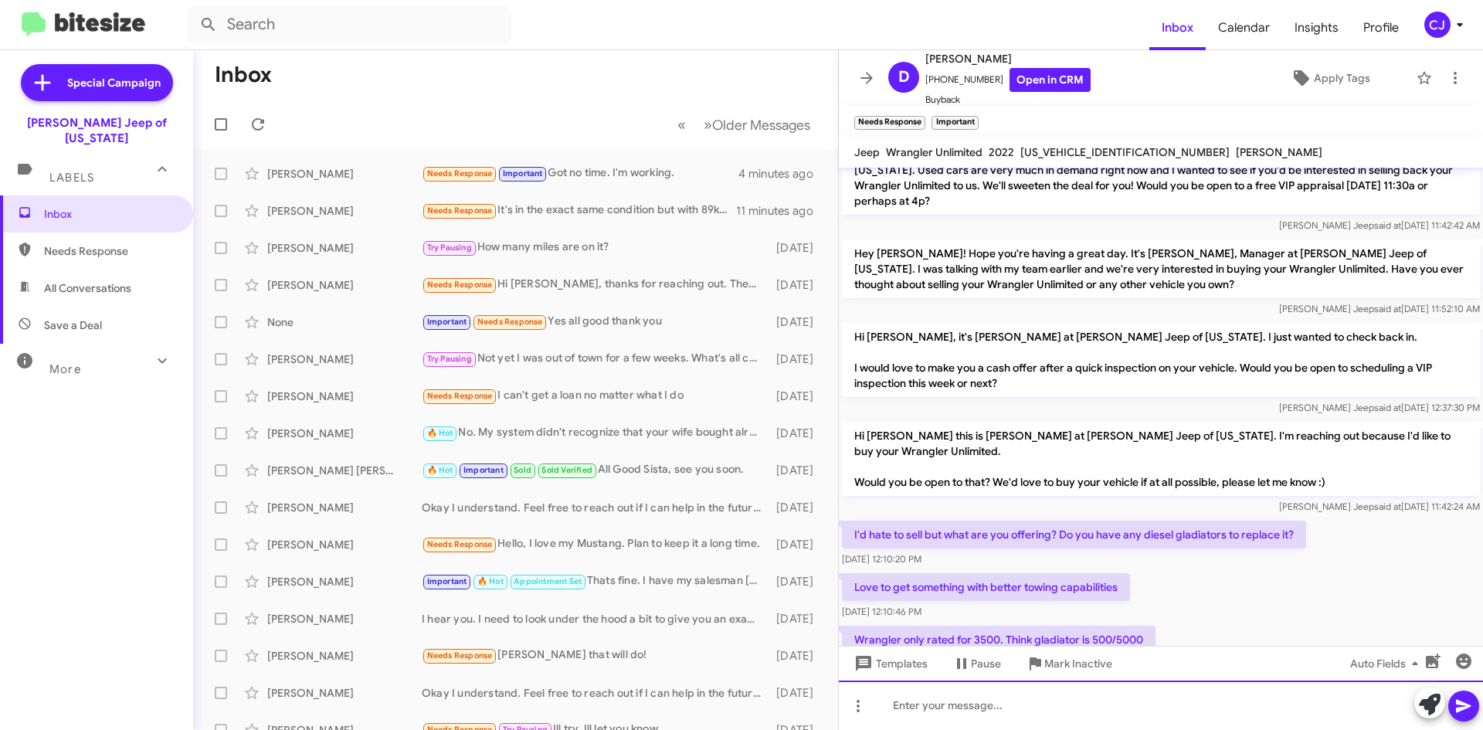
scroll to position [302, 0]
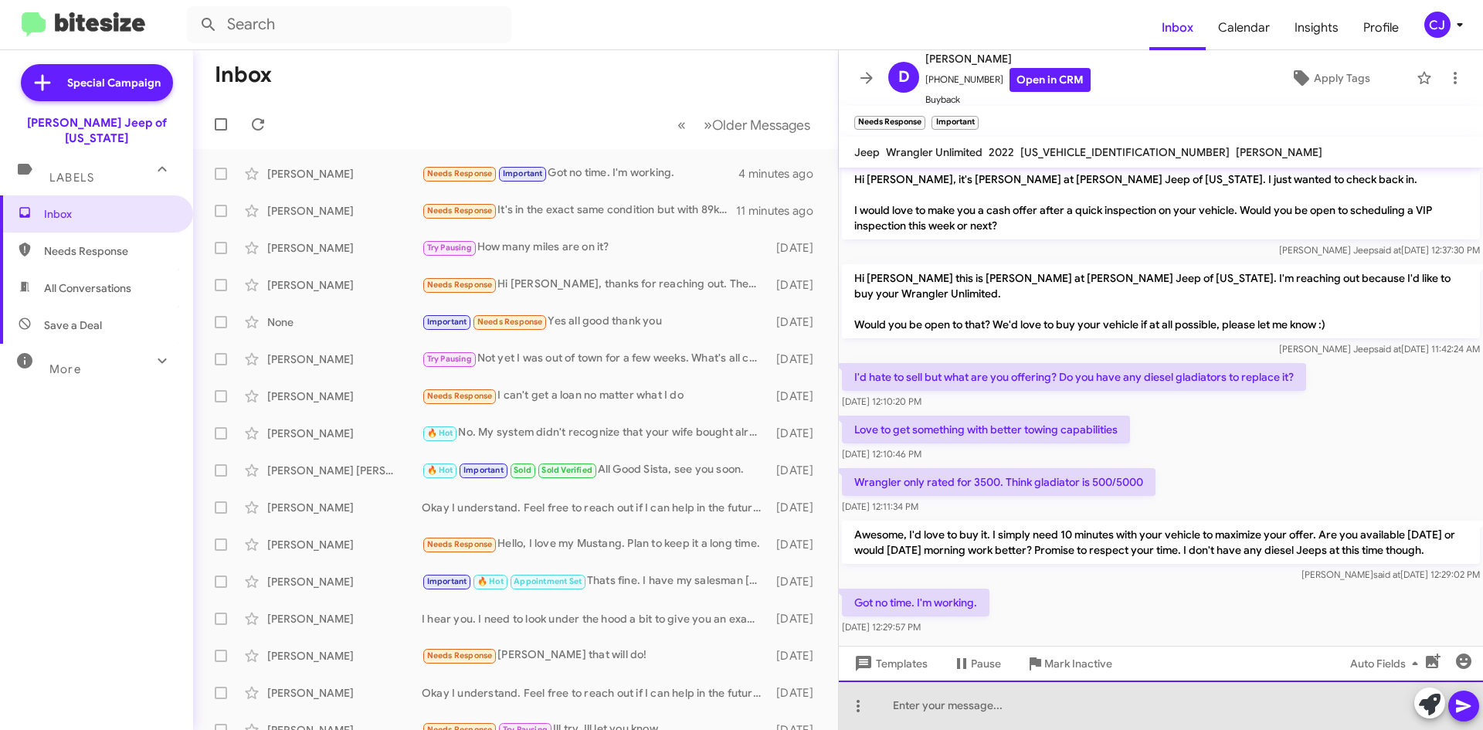
click at [950, 717] on div at bounding box center [1161, 705] width 644 height 49
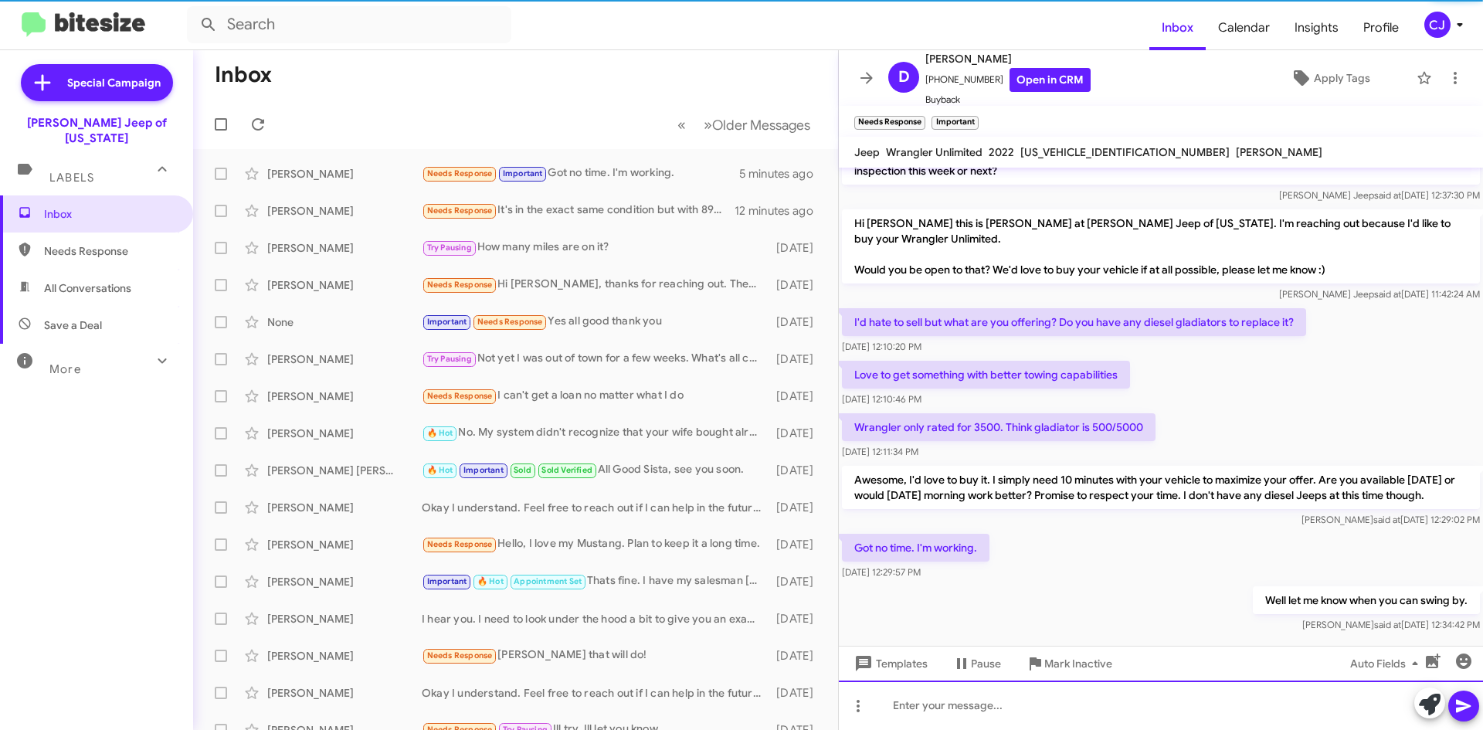
scroll to position [358, 0]
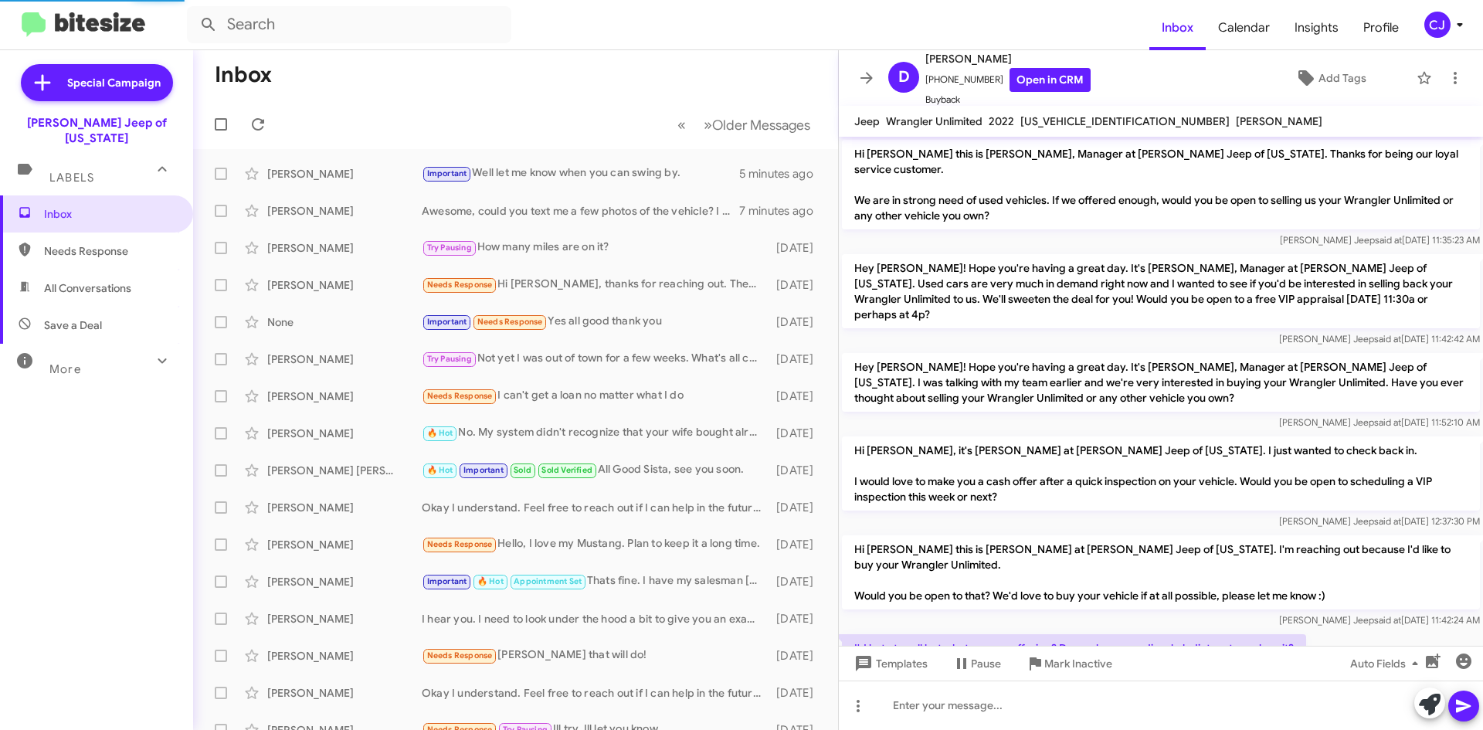
scroll to position [297, 0]
